Goal: Task Accomplishment & Management: Manage account settings

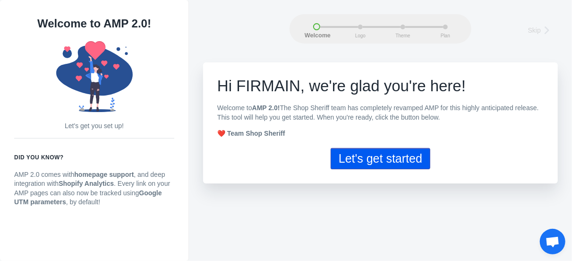
click at [394, 161] on button "Let's get started" at bounding box center [381, 158] width 100 height 21
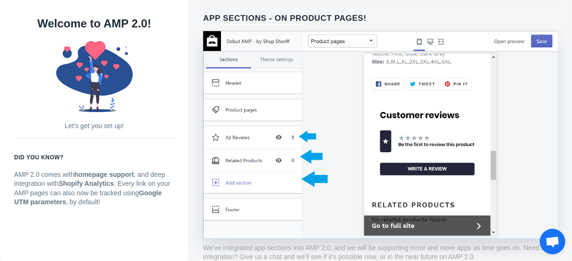
scroll to position [667, 0]
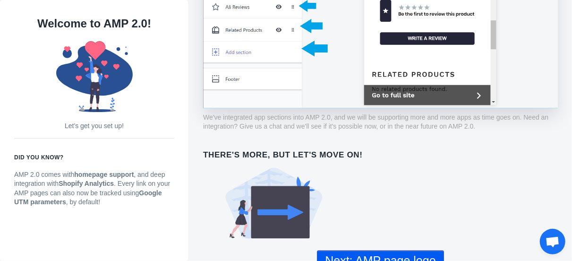
click at [280, 198] on use at bounding box center [274, 203] width 97 height 71
click at [389, 250] on button "Next: AMP page logo" at bounding box center [380, 260] width 127 height 21
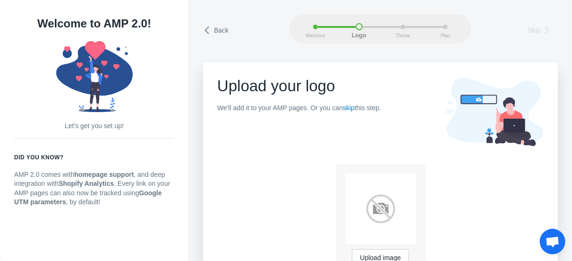
scroll to position [41, 0]
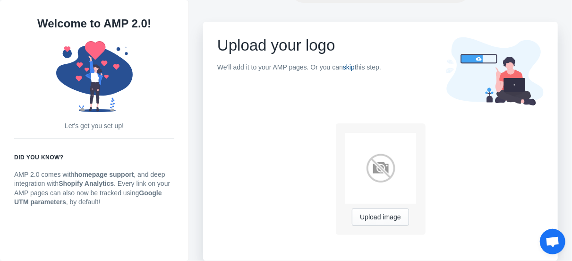
click at [352, 68] on link "skip" at bounding box center [349, 67] width 12 height 8
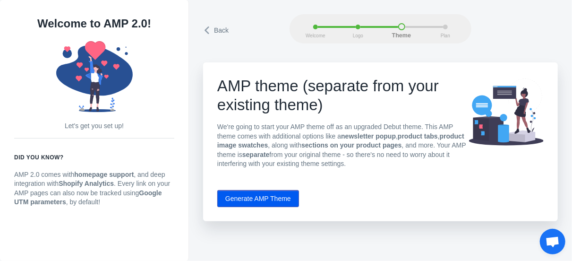
click at [246, 201] on button "Generate AMP Theme" at bounding box center [258, 198] width 82 height 17
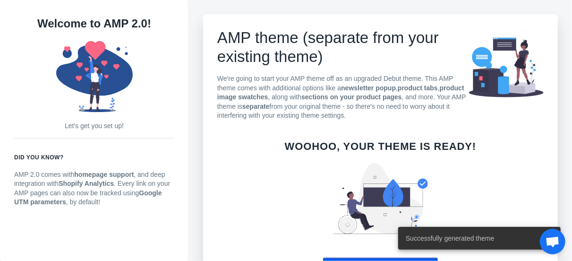
scroll to position [80, 0]
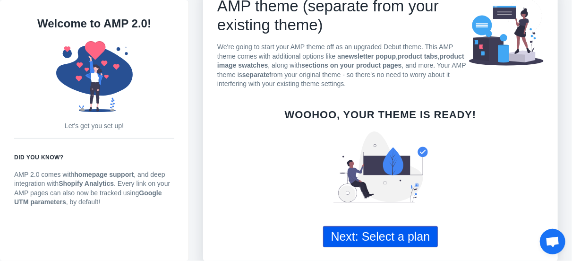
click at [369, 242] on button "Next: Select a plan" at bounding box center [380, 236] width 115 height 21
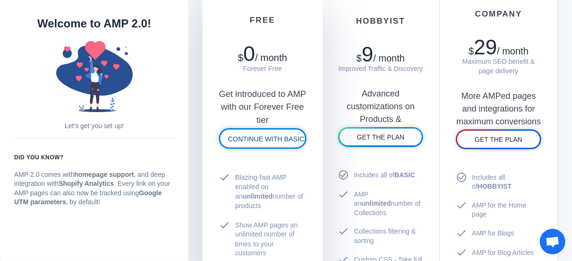
scroll to position [557, 0]
click at [272, 144] on link "CONTINUE WITH BASIC" at bounding box center [262, 139] width 85 height 18
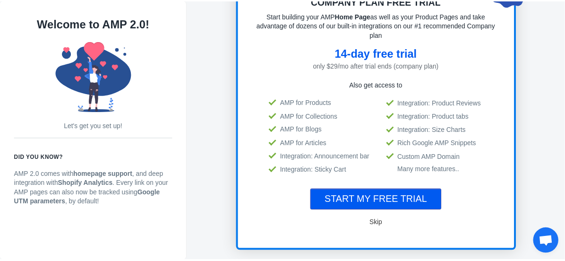
scroll to position [1, 0]
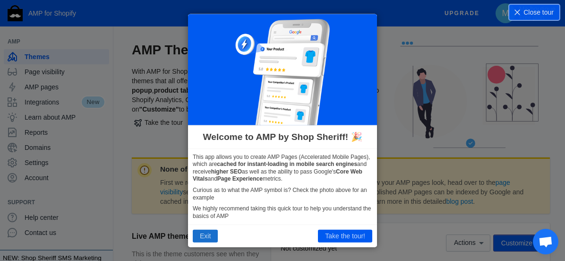
click at [204, 236] on button "Exit" at bounding box center [205, 235] width 25 height 12
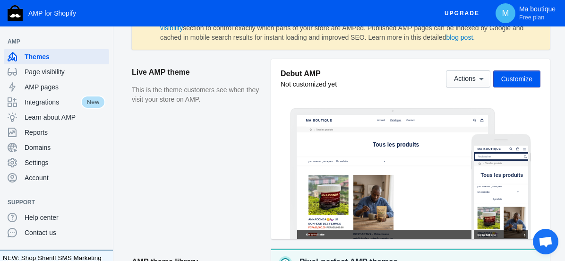
scroll to position [163, 0]
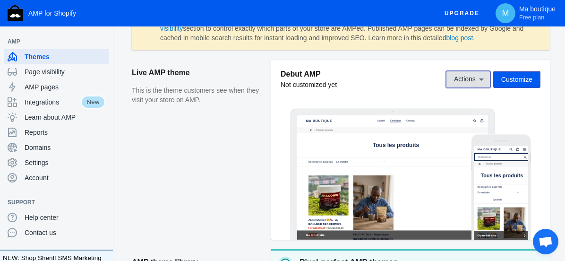
click at [482, 84] on icon at bounding box center [480, 79] width 9 height 9
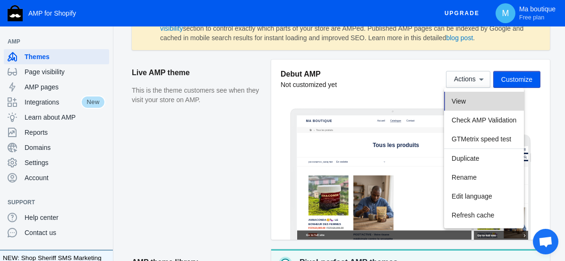
click at [466, 101] on span "View" at bounding box center [458, 101] width 14 height 8
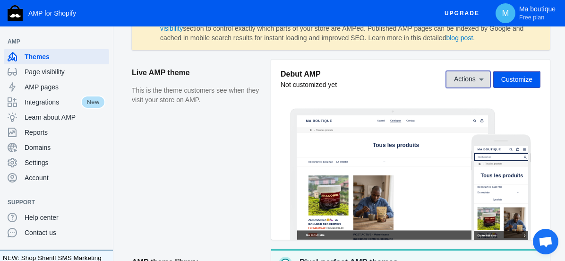
click at [476, 83] on icon at bounding box center [480, 79] width 9 height 9
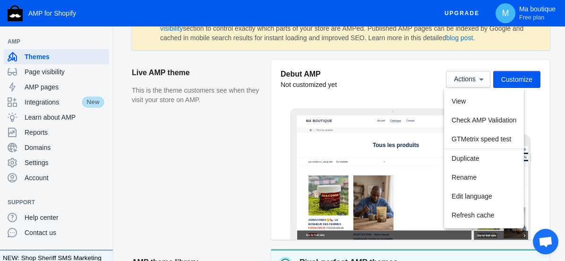
click at [187, 160] on div at bounding box center [282, 130] width 565 height 261
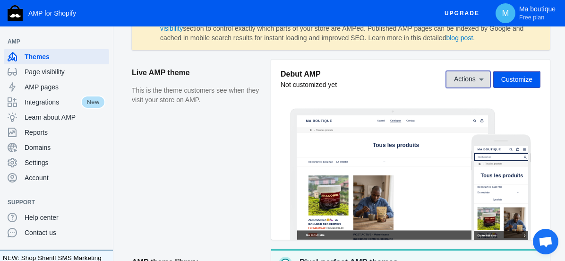
click at [481, 83] on icon at bounding box center [480, 79] width 9 height 9
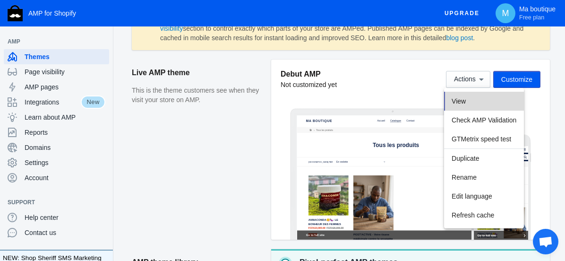
click at [466, 96] on button "View" at bounding box center [484, 101] width 80 height 19
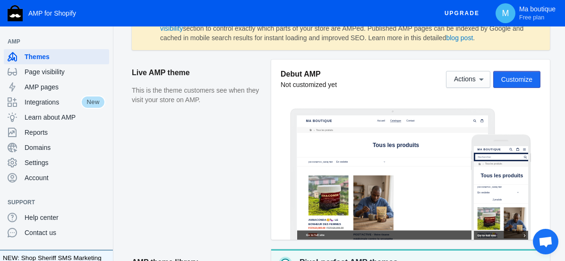
click at [526, 80] on span "Customize" at bounding box center [516, 80] width 31 height 8
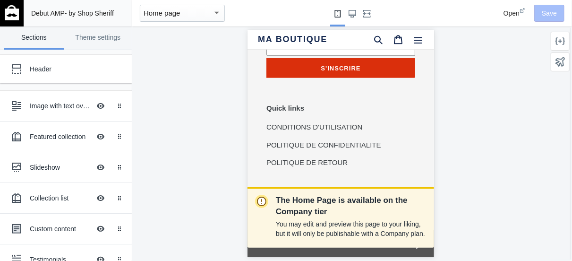
click at [15, 12] on img at bounding box center [12, 12] width 14 height 15
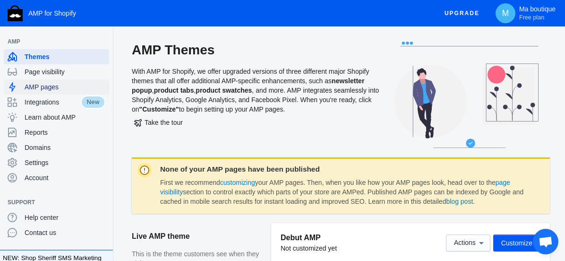
click at [51, 86] on span "AMP pages" at bounding box center [65, 86] width 81 height 9
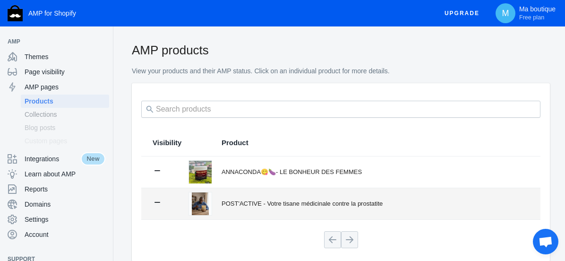
click at [288, 201] on div "POST'ACTIVE - Votre tisane médicinale contre la prostatite" at bounding box center [374, 203] width 307 height 9
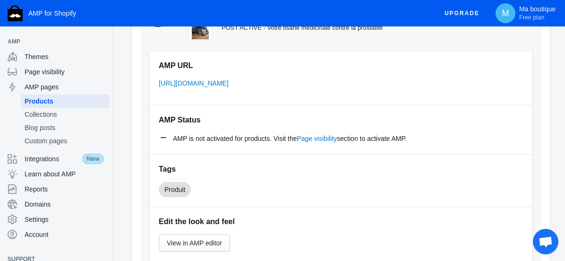
scroll to position [182, 0]
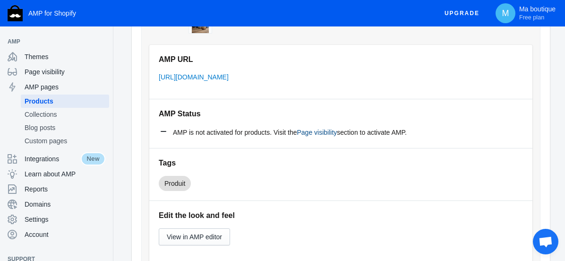
click at [327, 132] on link "Page visibility" at bounding box center [317, 132] width 40 height 8
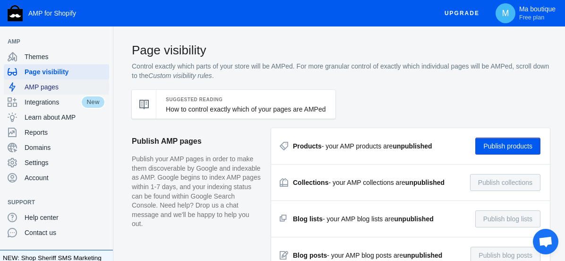
click at [38, 92] on div "AMP pages" at bounding box center [57, 86] width 98 height 15
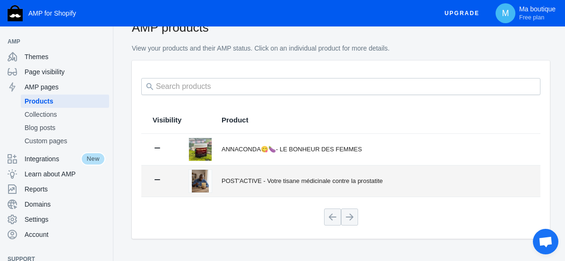
scroll to position [30, 0]
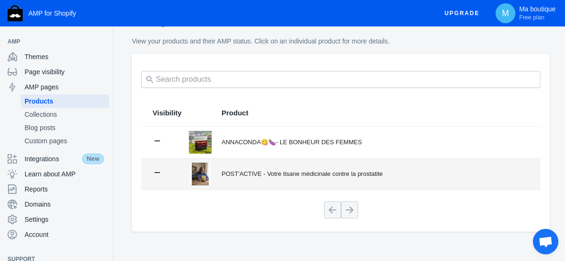
click at [356, 174] on div "POST'ACTIVE - Votre tisane médicinale contre la prostatite" at bounding box center [374, 173] width 307 height 9
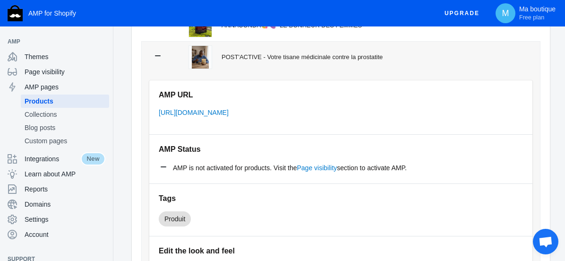
scroll to position [147, 0]
click at [229, 110] on link "https://camersshop.myshopify.com/a/s/products/postactive-votre-tisane-medicinal…" at bounding box center [194, 112] width 70 height 8
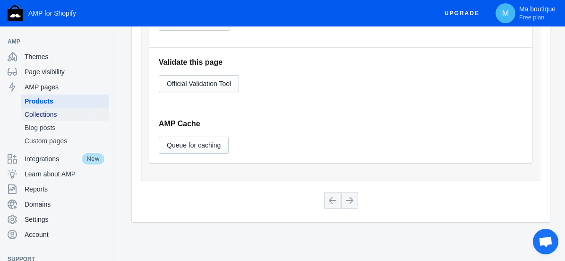
scroll to position [399, 0]
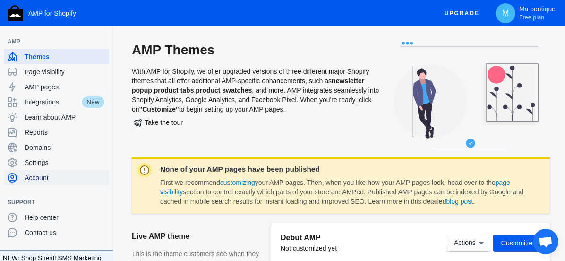
click at [65, 174] on span "Account" at bounding box center [65, 177] width 81 height 9
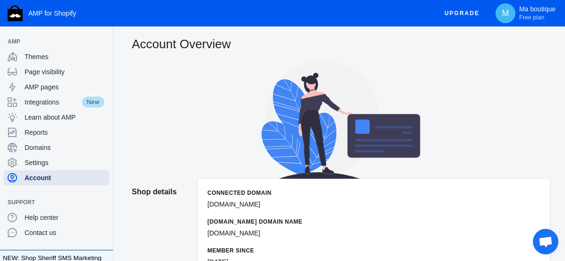
scroll to position [4, 0]
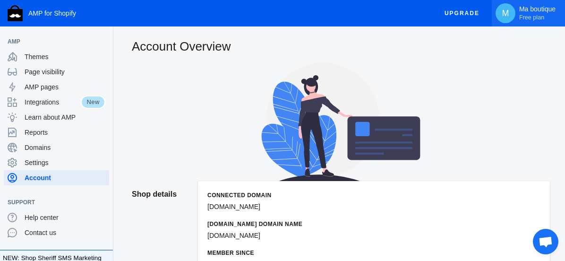
click at [538, 14] on span "Free plan" at bounding box center [531, 18] width 25 height 8
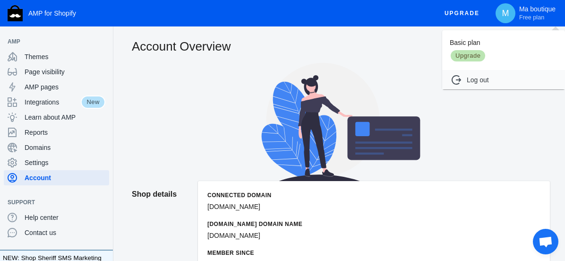
click at [204, 136] on div at bounding box center [282, 130] width 565 height 261
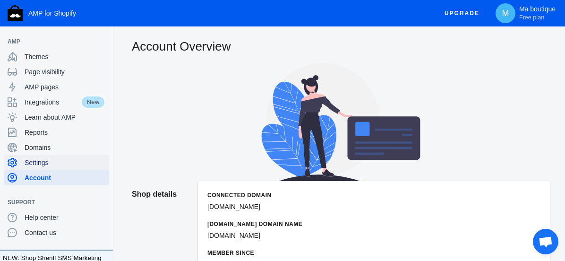
click at [30, 161] on span "Settings" at bounding box center [65, 162] width 81 height 9
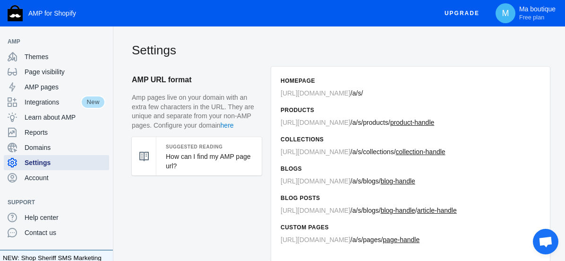
scroll to position [85, 0]
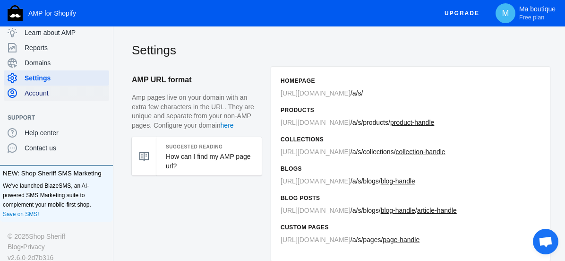
click at [36, 91] on span "Account" at bounding box center [65, 92] width 81 height 9
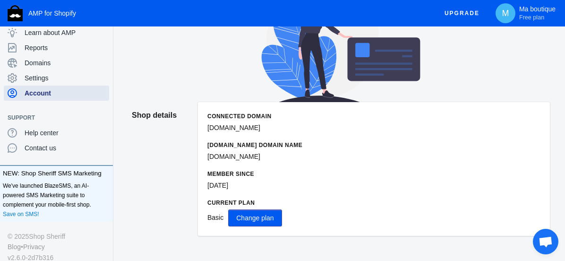
scroll to position [81, 0]
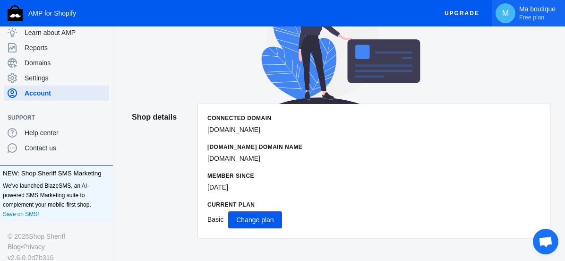
click at [524, 9] on p "Ma boutique Free plan" at bounding box center [537, 13] width 36 height 16
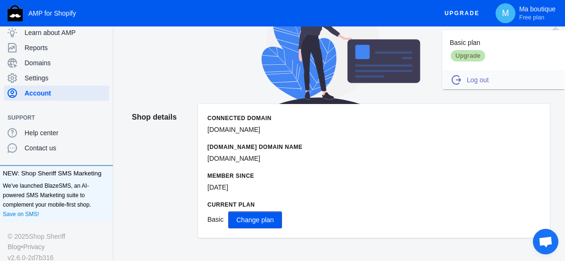
click at [469, 83] on span "Log out" at bounding box center [511, 79] width 89 height 9
